Goal: Feedback & Contribution: Submit feedback/report problem

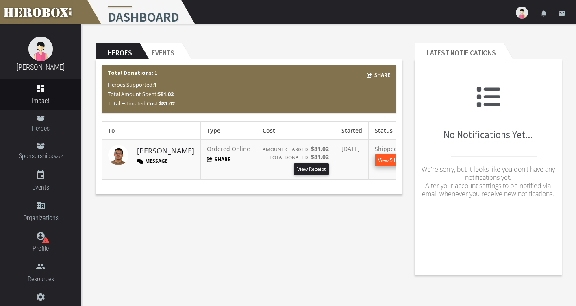
click at [381, 159] on button "View 5 Items" at bounding box center [392, 160] width 35 height 12
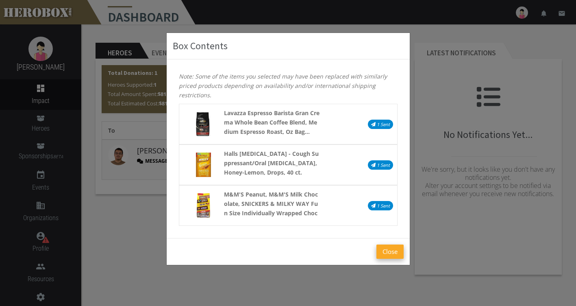
click at [393, 251] on button "Close" at bounding box center [389, 251] width 27 height 14
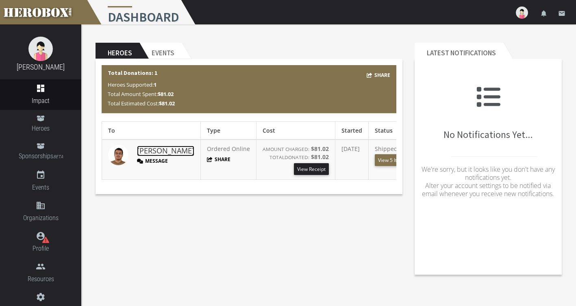
click at [141, 152] on link "[PERSON_NAME]" at bounding box center [165, 150] width 57 height 11
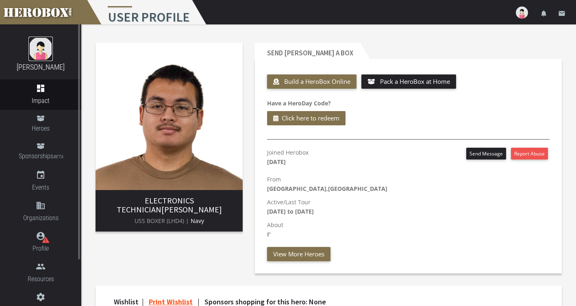
click at [39, 53] on img at bounding box center [40, 49] width 24 height 24
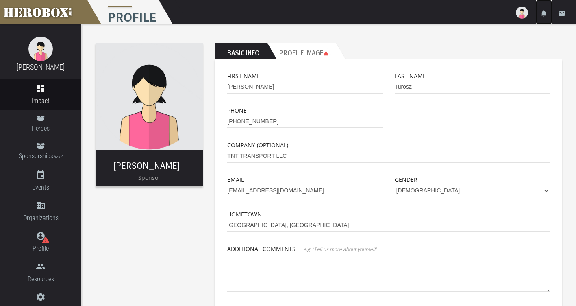
click at [544, 13] on icon "notifications" at bounding box center [543, 13] width 7 height 7
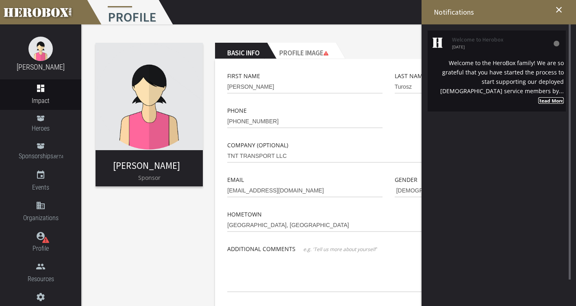
click at [553, 98] on strong "Read More" at bounding box center [551, 100] width 26 height 7
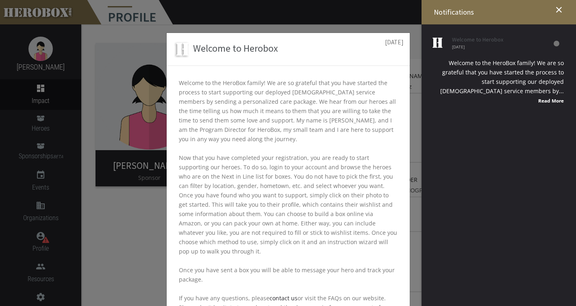
click at [556, 43] on div "Welcome to Herobox [DATE] Welcome to the HeroBox family! We are so grateful tha…" at bounding box center [288, 153] width 576 height 306
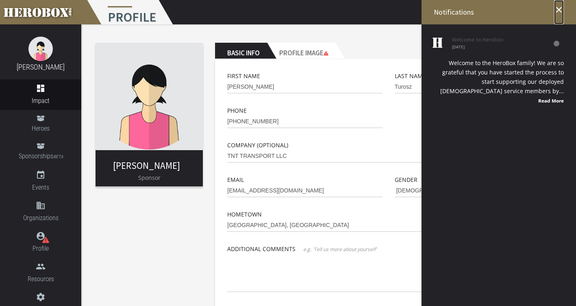
click at [558, 9] on icon "close" at bounding box center [559, 10] width 10 height 10
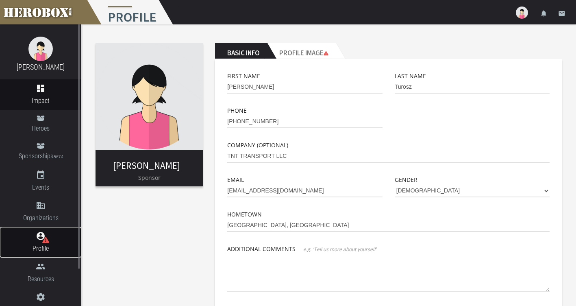
click at [38, 243] on link "account_circle Profile" at bounding box center [40, 242] width 81 height 30
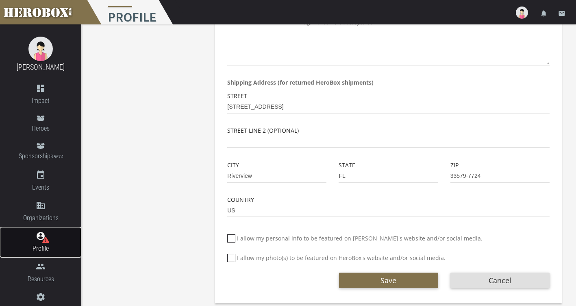
scroll to position [232, 0]
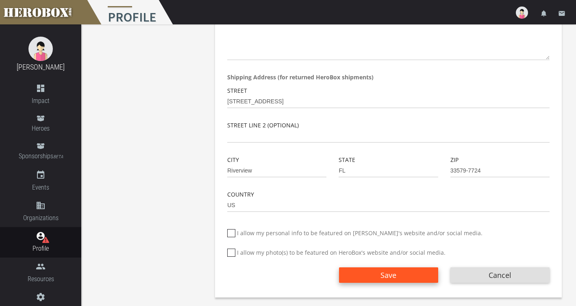
click at [394, 277] on span "Save" at bounding box center [388, 275] width 16 height 10
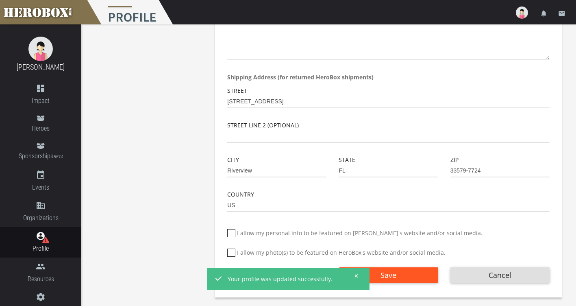
scroll to position [0, 0]
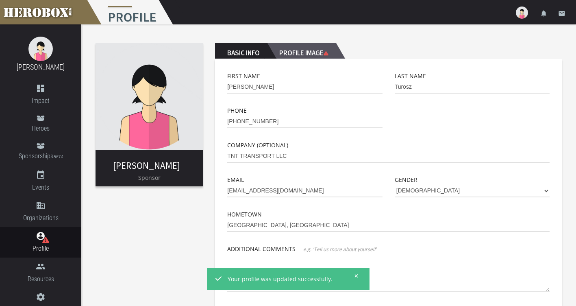
click at [310, 52] on h2 "Profile Image" at bounding box center [301, 51] width 69 height 16
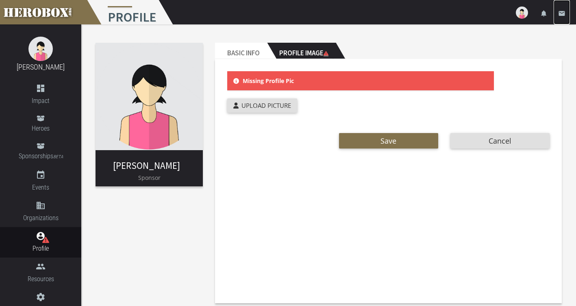
click at [565, 10] on link "email" at bounding box center [562, 12] width 16 height 24
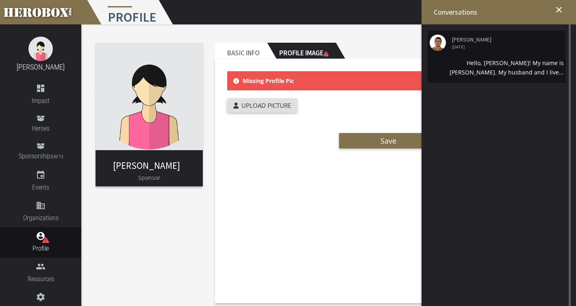
click at [525, 60] on div "Hello, [PERSON_NAME]! My name is [PERSON_NAME]. My husband and I live..." at bounding box center [497, 67] width 134 height 19
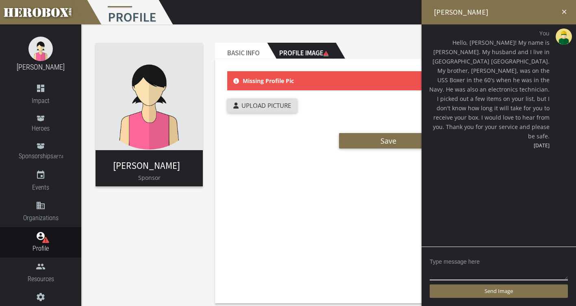
click at [566, 13] on icon "close" at bounding box center [563, 11] width 7 height 7
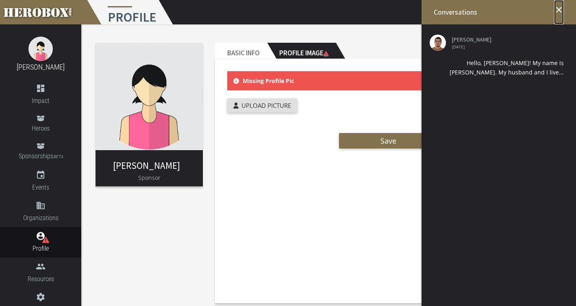
click at [556, 10] on icon "close" at bounding box center [559, 10] width 10 height 10
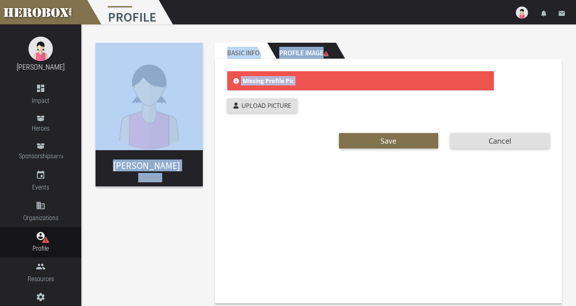
drag, startPoint x: 575, startPoint y: 37, endPoint x: 577, endPoint y: 111, distance: 74.8
click at [575, 111] on html "menu Profile settings Settings lock Logout notifications email [PERSON_NAME] da…" at bounding box center [288, 153] width 576 height 306
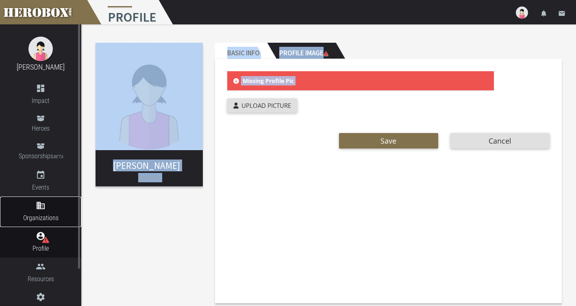
click at [81, 197] on link "domain Organizations" at bounding box center [40, 211] width 81 height 30
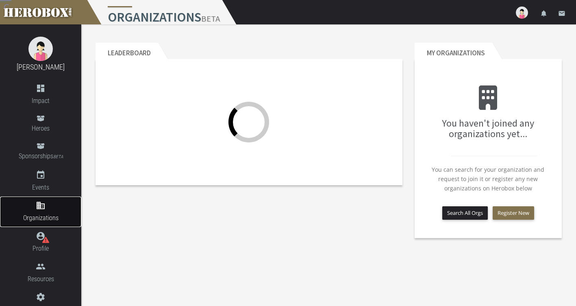
drag, startPoint x: 81, startPoint y: 197, endPoint x: 83, endPoint y: 222, distance: 24.9
click at [83, 221] on div "[PERSON_NAME] dashboard Impact Heroes Sponsorships BETA event Events domain Org…" at bounding box center [288, 123] width 576 height 246
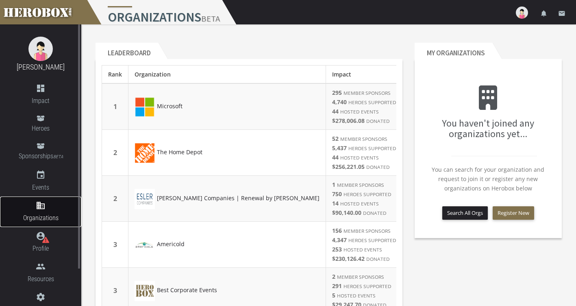
click at [40, 206] on icon "domain" at bounding box center [41, 205] width 10 height 10
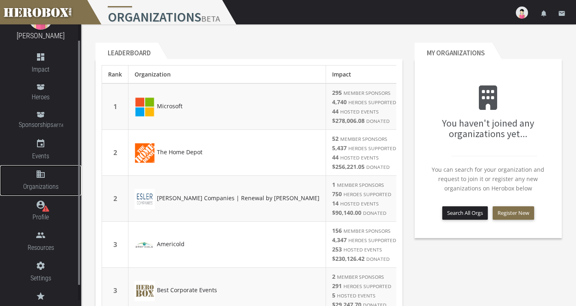
scroll to position [43, 0]
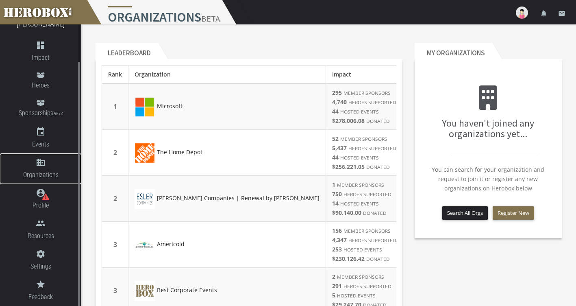
drag, startPoint x: 78, startPoint y: 176, endPoint x: 78, endPoint y: 230, distance: 54.1
click at [78, 230] on div "[PERSON_NAME] dashboard Impact Heroes Sponsorships BETA event Events domain Org…" at bounding box center [40, 177] width 81 height 306
click at [41, 230] on link "people Resources" at bounding box center [40, 229] width 81 height 30
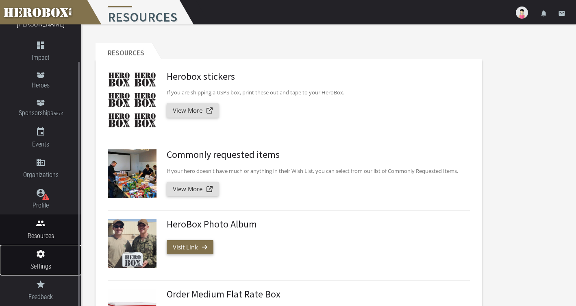
click at [43, 254] on icon "settings" at bounding box center [40, 254] width 81 height 10
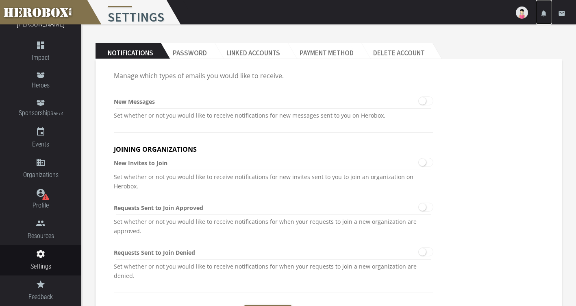
click at [545, 14] on icon "notifications" at bounding box center [543, 13] width 7 height 7
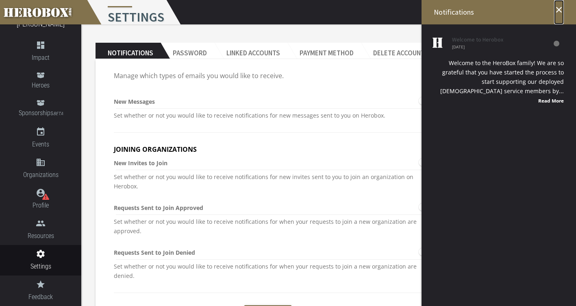
click at [558, 11] on icon "close" at bounding box center [559, 10] width 10 height 10
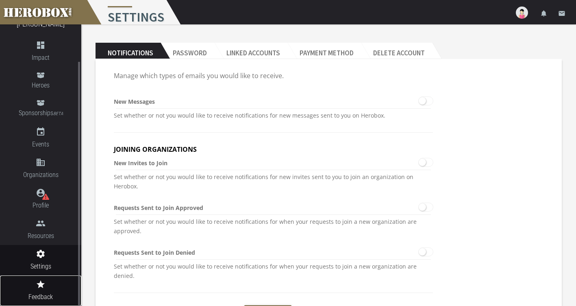
click at [40, 290] on link "grade Feedback" at bounding box center [40, 290] width 81 height 30
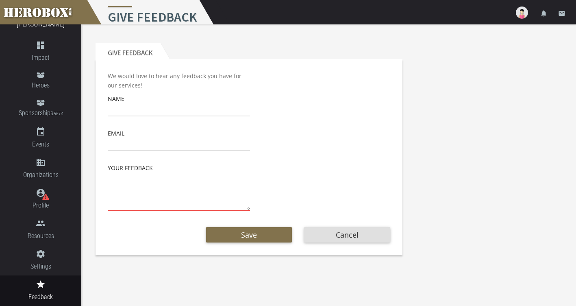
drag, startPoint x: 81, startPoint y: 172, endPoint x: 83, endPoint y: 128, distance: 43.1
click at [83, 129] on div "Give Feedback We would love to hear any feedback you have for our services! Nam…" at bounding box center [328, 142] width 495 height 236
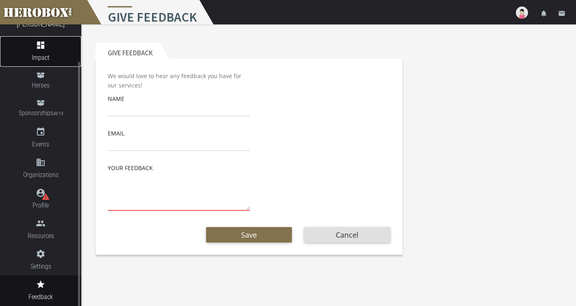
click at [33, 50] on link "dashboard Impact" at bounding box center [40, 51] width 81 height 30
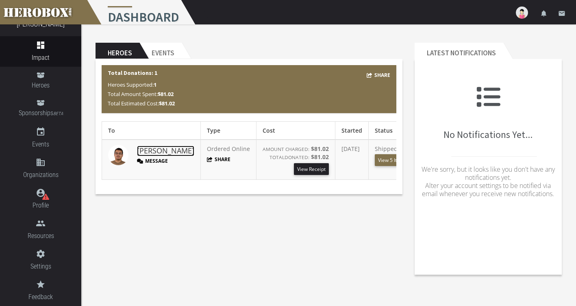
click at [143, 153] on link "[PERSON_NAME]" at bounding box center [165, 150] width 57 height 11
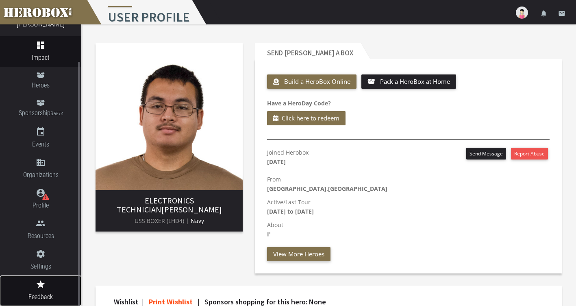
click at [46, 287] on icon "grade" at bounding box center [40, 284] width 81 height 10
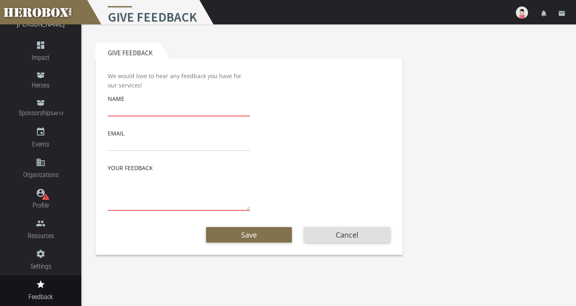
click at [131, 106] on input "text" at bounding box center [179, 109] width 142 height 13
type input "[PERSON_NAME]"
type input "[EMAIL_ADDRESS][DOMAIN_NAME]"
click at [141, 111] on input "[PERSON_NAME]" at bounding box center [179, 109] width 142 height 13
type input "[PERSON_NAME]"
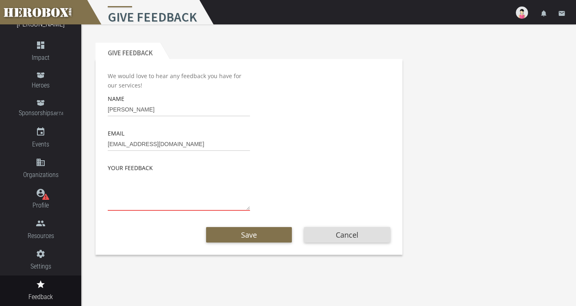
click at [121, 186] on textarea at bounding box center [179, 191] width 142 height 38
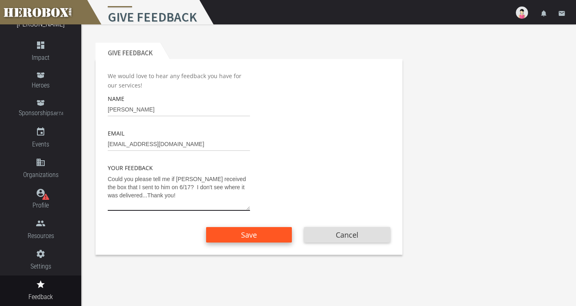
type textarea "Could you please tell me if [PERSON_NAME] received the box that I sent to him o…"
click at [252, 237] on span "Save" at bounding box center [249, 235] width 16 height 10
